Goal: Contribute content: Add original content to the website for others to see

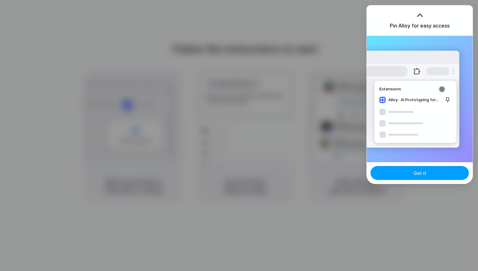
click at [384, 173] on button "Got it" at bounding box center [419, 173] width 98 height 14
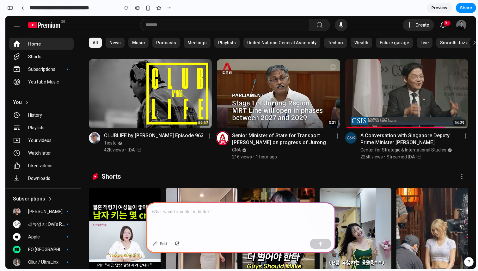
click at [230, 219] on div at bounding box center [241, 219] width 190 height 34
click at [163, 241] on div "Edit" at bounding box center [160, 244] width 21 height 10
click at [44, 22] on div at bounding box center [44, 25] width 32 height 6
click at [205, 212] on p at bounding box center [240, 212] width 178 height 8
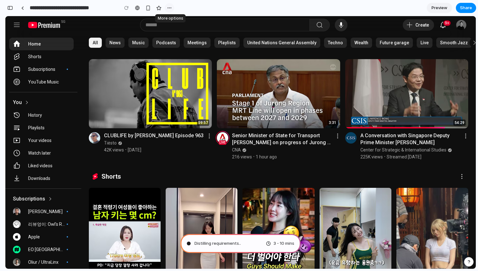
click at [171, 8] on div "button" at bounding box center [169, 7] width 5 height 5
click at [171, 8] on div "Duplicate Delete" at bounding box center [239, 135] width 478 height 271
click at [12, 6] on div "button" at bounding box center [10, 8] width 6 height 4
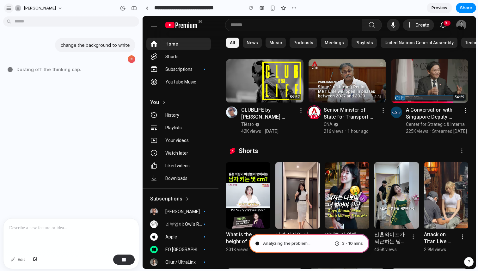
click at [9, 8] on div "button" at bounding box center [9, 8] width 6 height 6
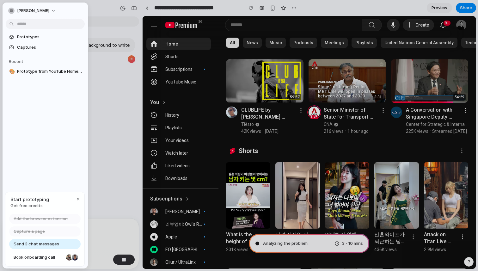
type input "**********"
click at [101, 8] on div at bounding box center [239, 135] width 478 height 271
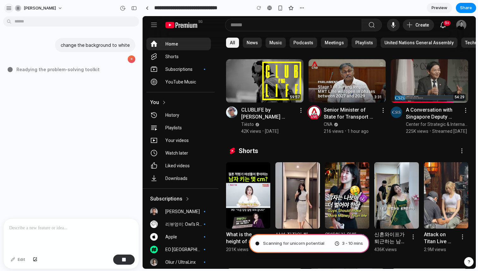
click at [11, 9] on div "button" at bounding box center [9, 8] width 6 height 6
click at [11, 8] on div "button" at bounding box center [9, 8] width 6 height 6
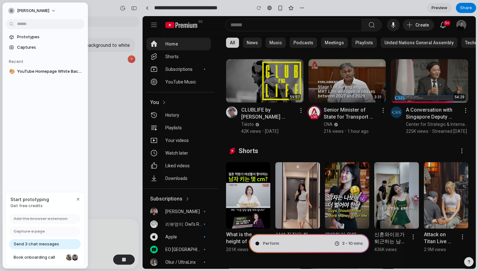
click at [111, 19] on div at bounding box center [239, 135] width 478 height 271
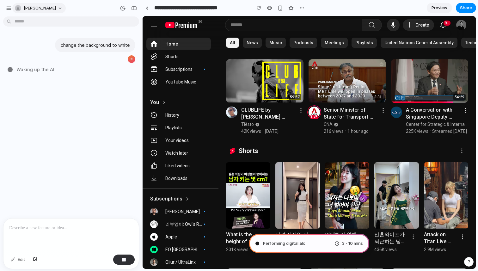
click at [48, 9] on button "james-lim" at bounding box center [38, 8] width 53 height 10
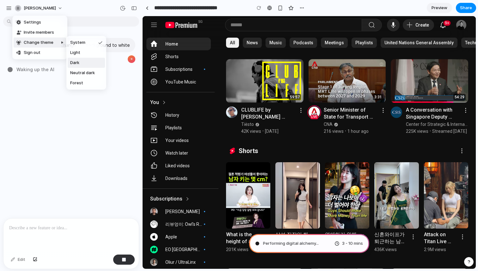
click at [76, 60] on span "Dark" at bounding box center [74, 63] width 9 height 6
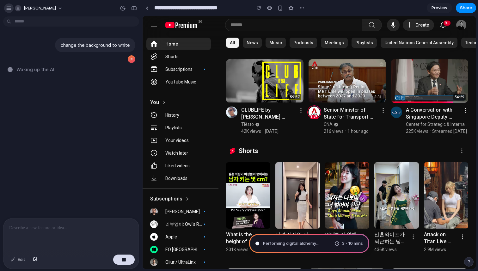
click at [9, 7] on div "button" at bounding box center [9, 8] width 6 height 6
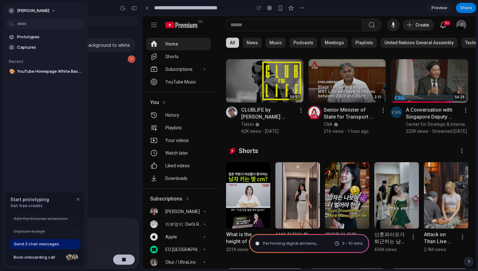
click at [109, 9] on div at bounding box center [239, 135] width 478 height 271
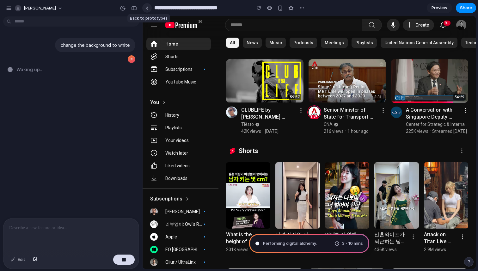
click at [150, 9] on link at bounding box center [146, 7] width 9 height 9
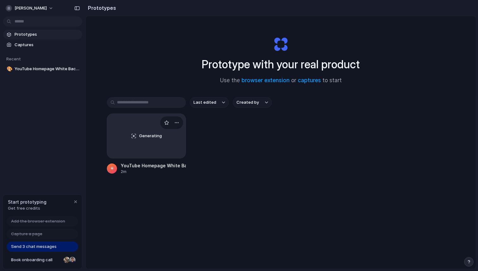
click at [172, 144] on div "Generating" at bounding box center [146, 136] width 78 height 44
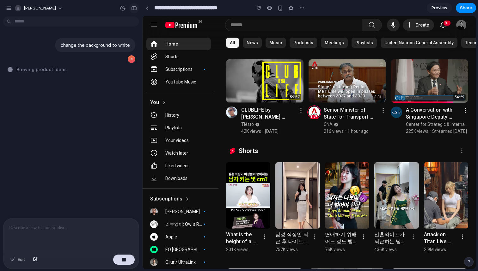
click at [135, 9] on div "button" at bounding box center [134, 8] width 6 height 4
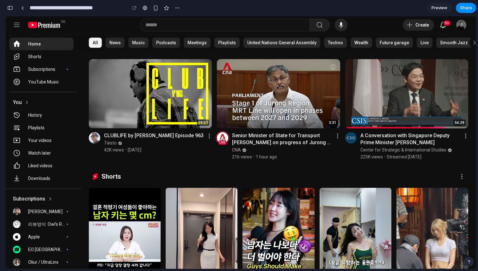
click at [37, 9] on input "**********" at bounding box center [76, 7] width 96 height 11
click at [10, 8] on div "button" at bounding box center [10, 8] width 6 height 4
